Goal: Check status: Check status

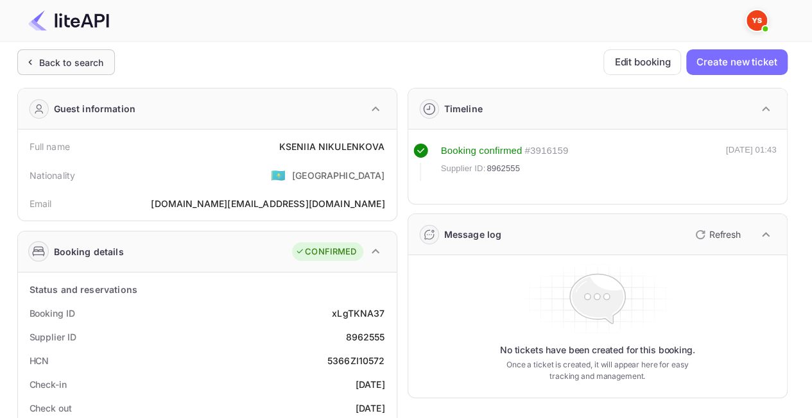
click at [74, 65] on div "Back to search" at bounding box center [71, 62] width 65 height 13
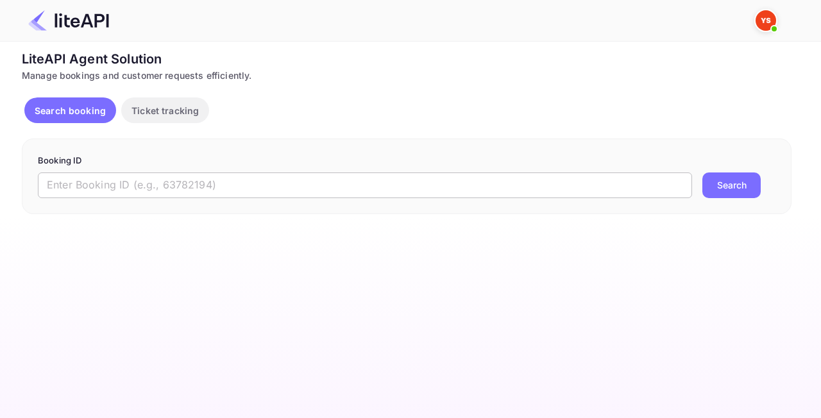
click at [267, 180] on input "text" at bounding box center [365, 186] width 655 height 26
paste input "8604841"
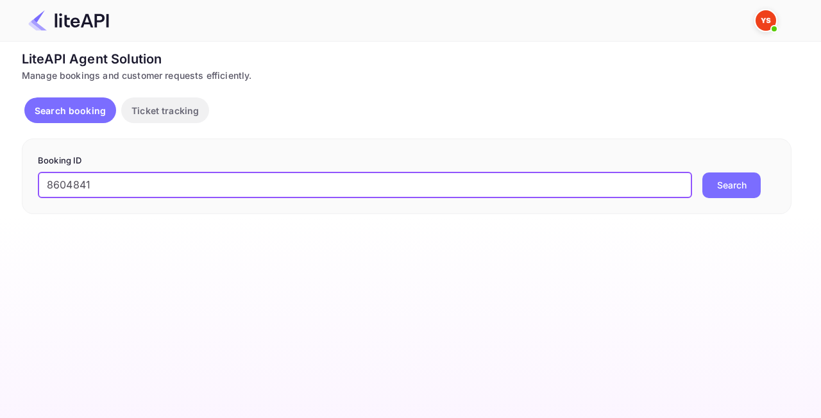
type input "8604841"
click at [753, 178] on button "Search" at bounding box center [732, 186] width 58 height 26
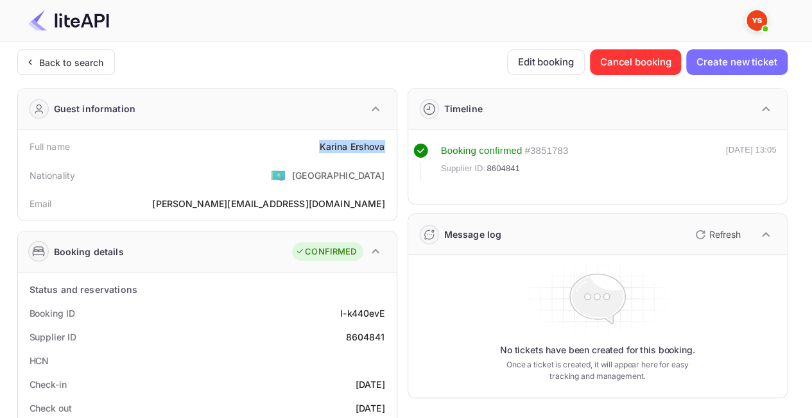
drag, startPoint x: 395, startPoint y: 150, endPoint x: 305, endPoint y: 146, distance: 89.9
click at [305, 146] on div "Full name [PERSON_NAME] Nationality 🇰🇿 [DEMOGRAPHIC_DATA] Email [PERSON_NAME][E…" at bounding box center [207, 175] width 379 height 91
copy div "[PERSON_NAME]"
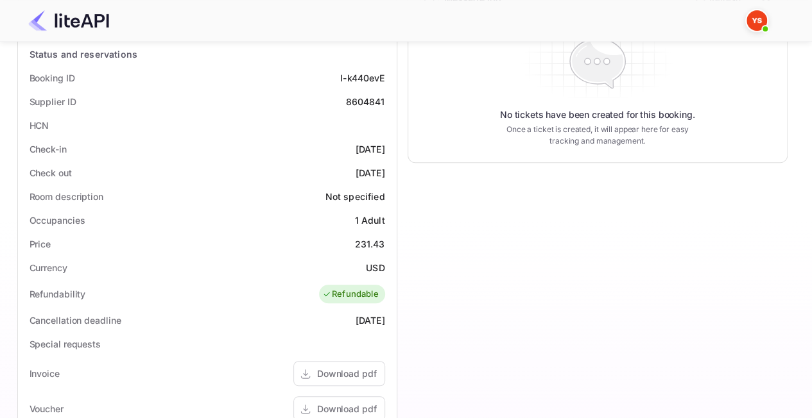
scroll to position [236, 0]
drag, startPoint x: 384, startPoint y: 244, endPoint x: 352, endPoint y: 244, distance: 31.4
click at [352, 244] on div "Price 231.43" at bounding box center [207, 244] width 368 height 24
copy div "231.43"
